Goal: Find specific page/section: Find specific page/section

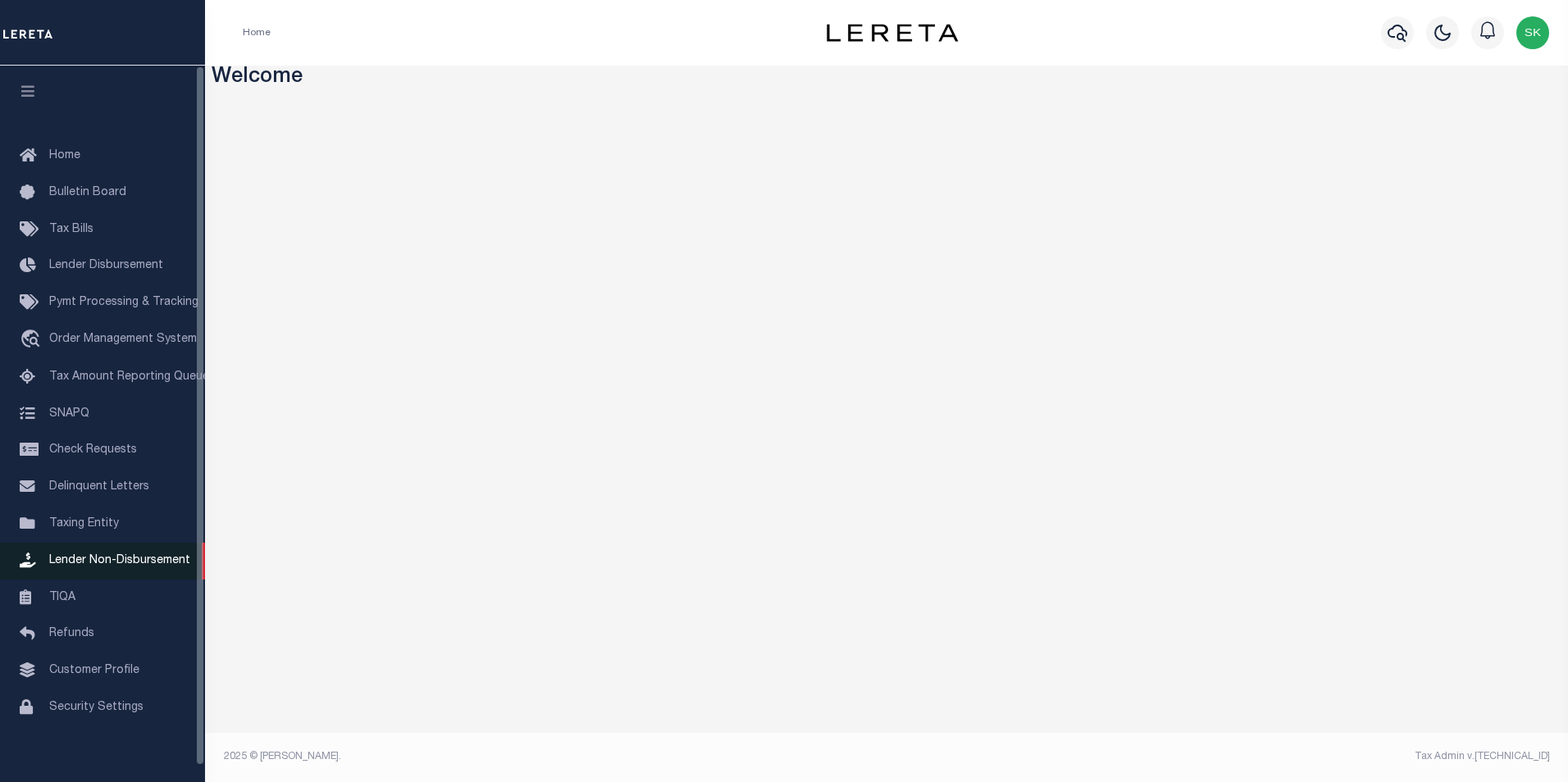
click at [100, 565] on span "Lender Non-Disbursement" at bounding box center [120, 561] width 141 height 12
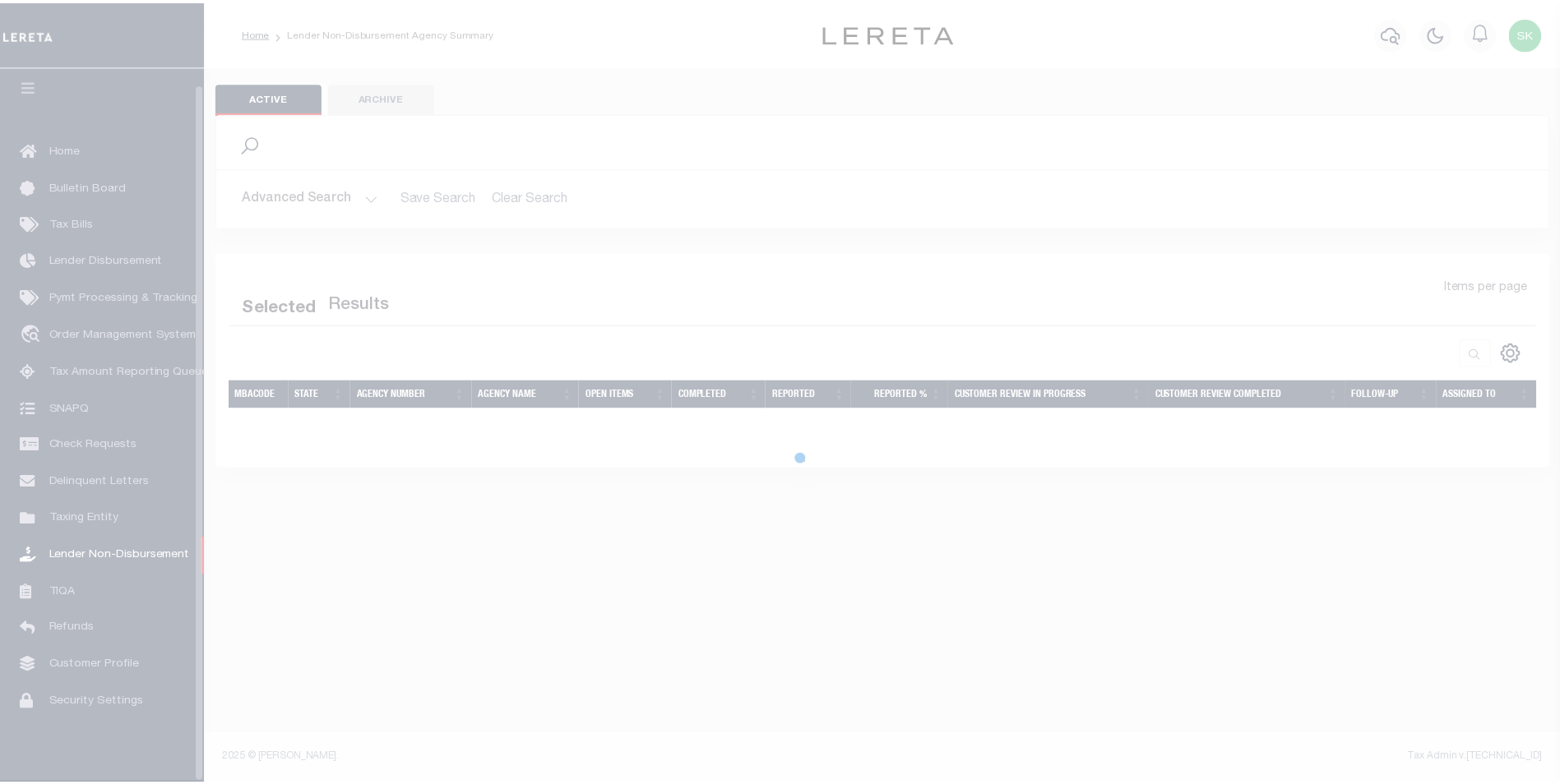
scroll to position [17, 0]
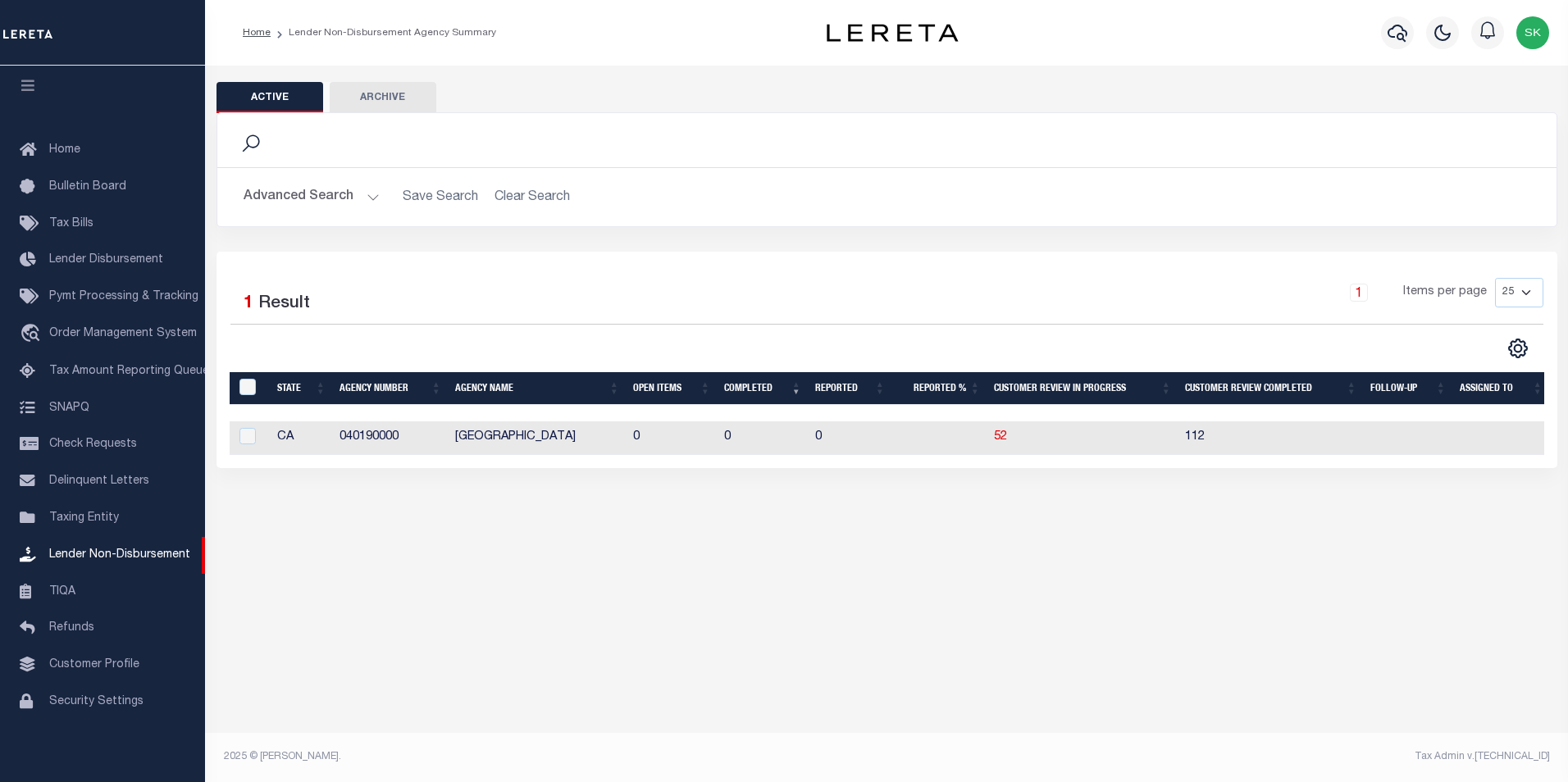
click at [367, 194] on button "Advanced Search" at bounding box center [312, 197] width 136 height 32
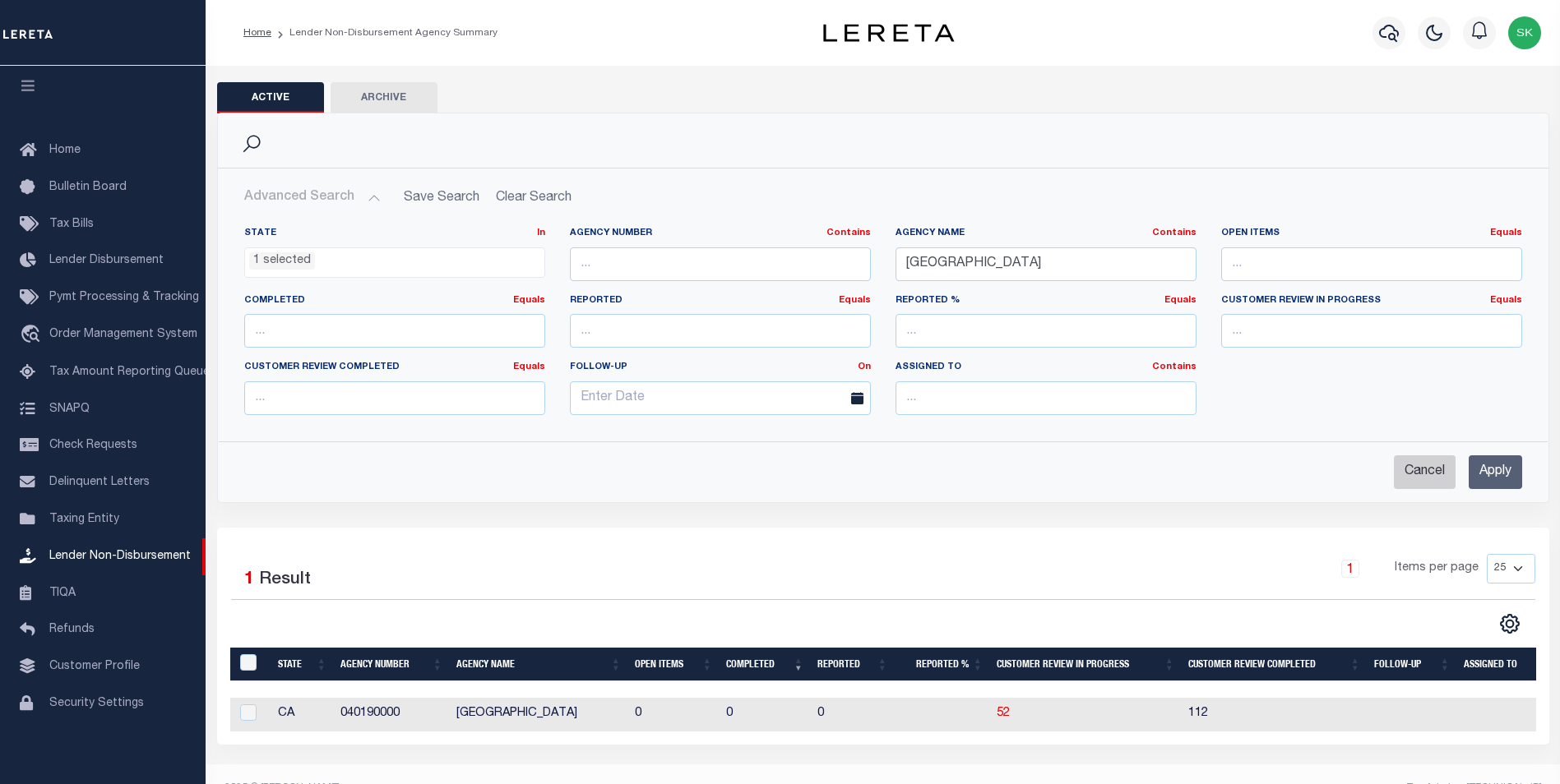
click at [1423, 469] on input "Cancel" at bounding box center [1424, 472] width 61 height 34
checkbox input "true"
select select
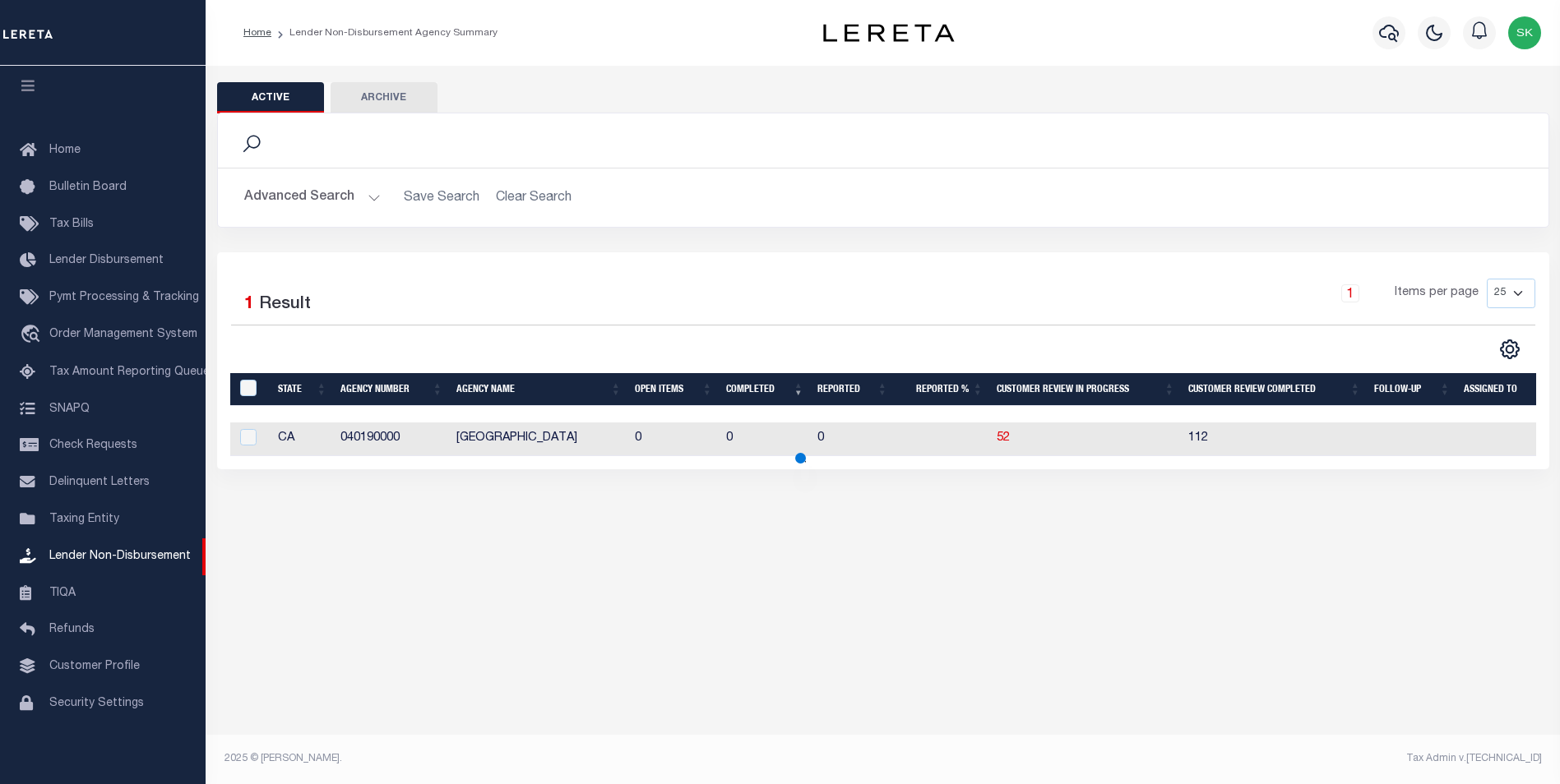
scroll to position [59, 0]
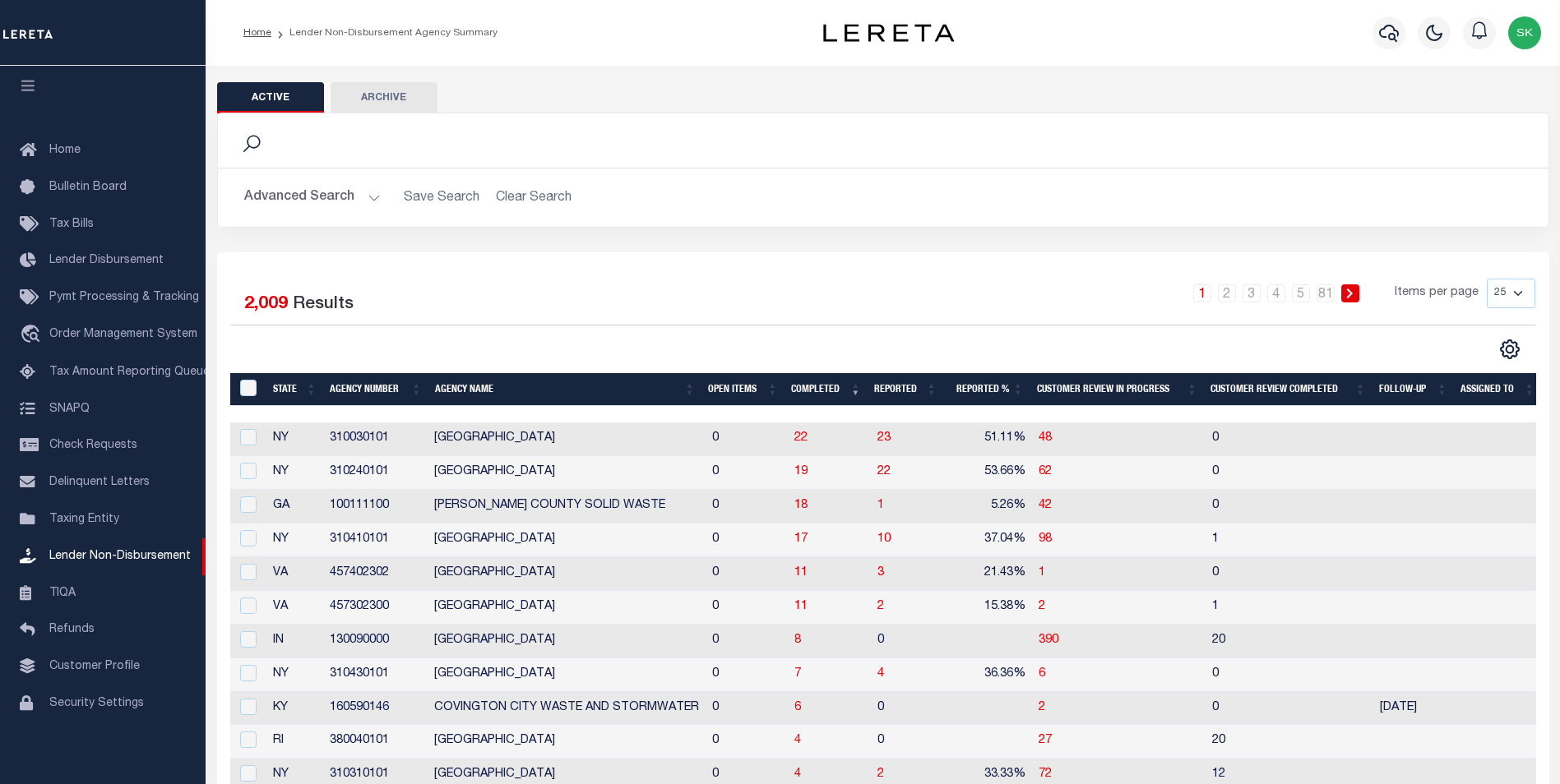
click at [720, 384] on th "Open Items" at bounding box center [744, 390] width 84 height 34
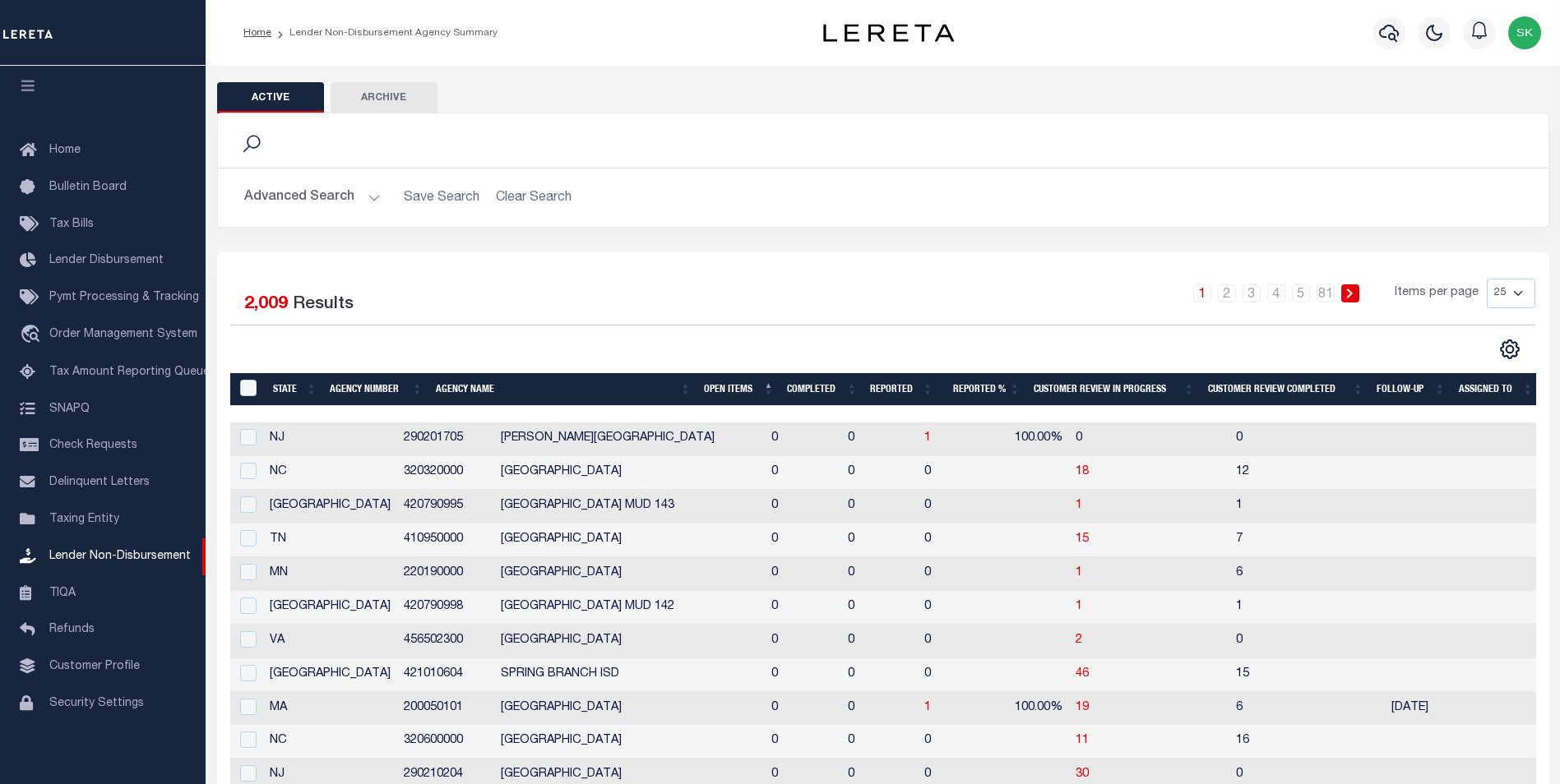
click at [720, 384] on th "Open Items" at bounding box center [739, 390] width 84 height 34
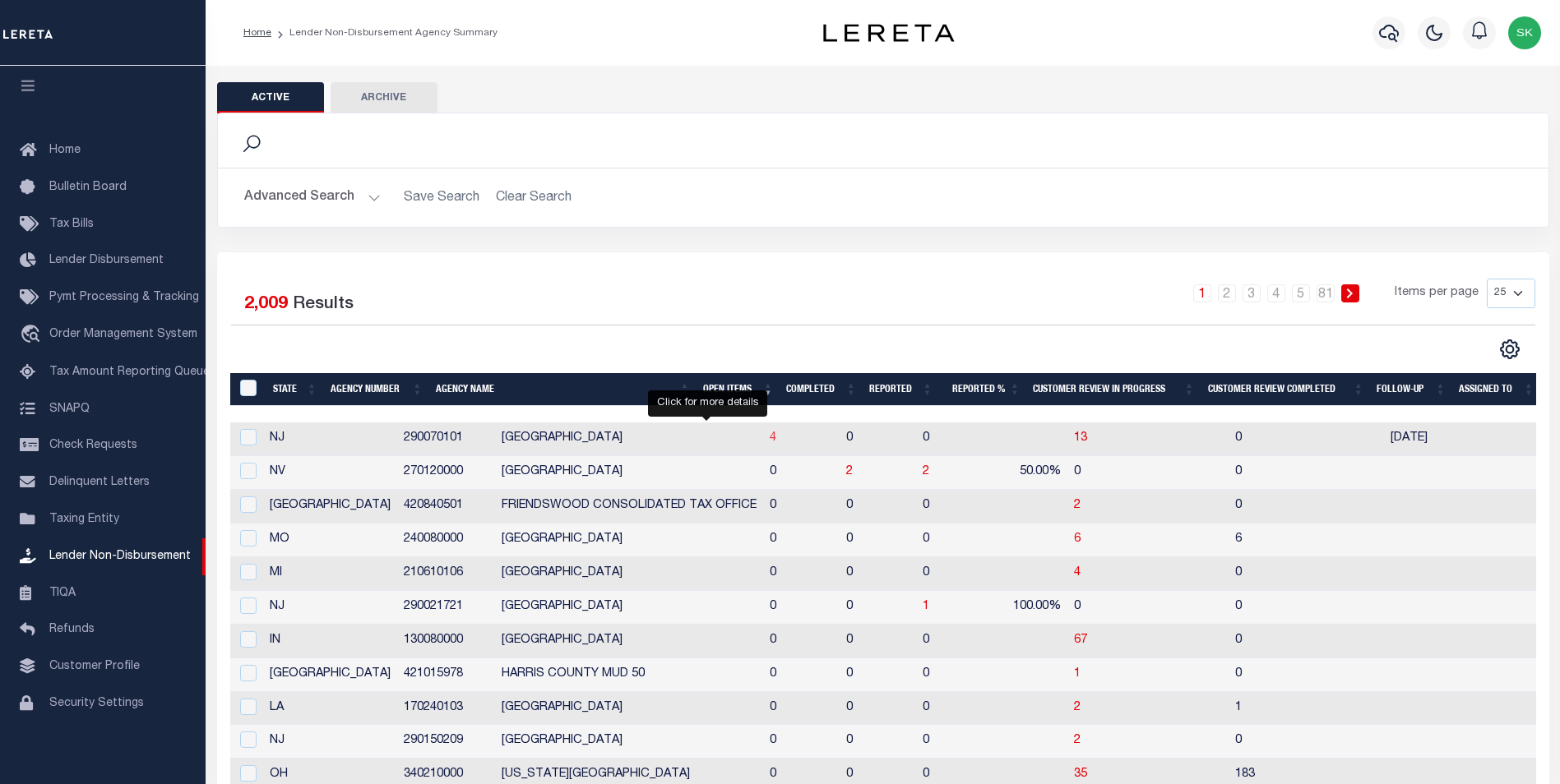
click at [770, 437] on span "4" at bounding box center [773, 438] width 6 height 12
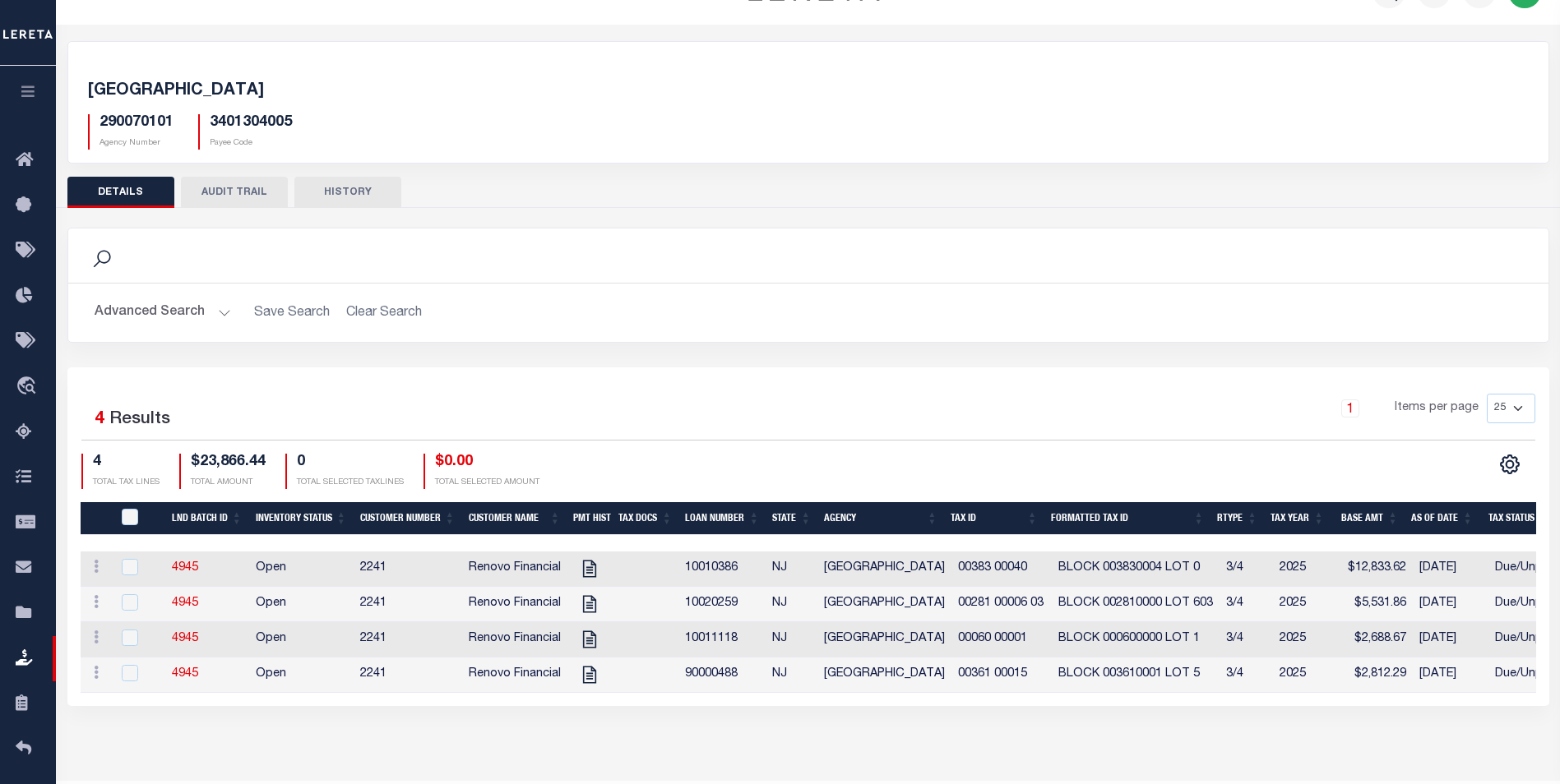
scroll to position [87, 0]
